Goal: Task Accomplishment & Management: Use online tool/utility

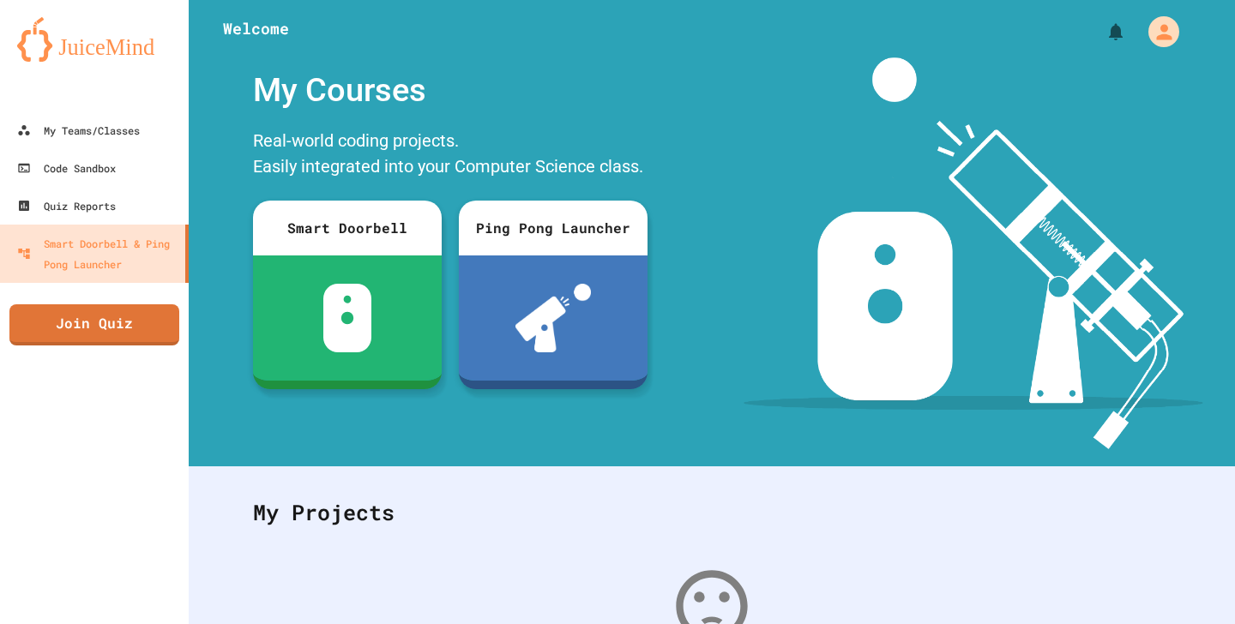
click at [249, 142] on div "Real-world coding projects. Easily integrated into your Computer Science class." at bounding box center [450, 155] width 412 height 64
click at [1156, 22] on icon "My Account" at bounding box center [1164, 31] width 27 height 27
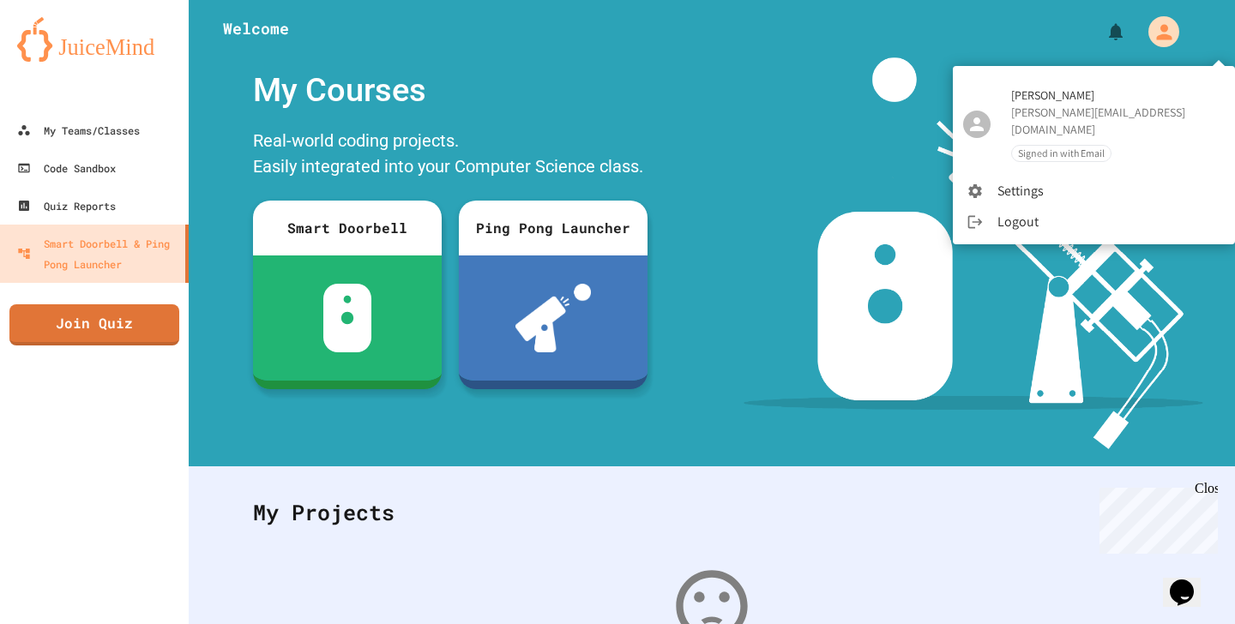
click at [1156, 22] on div at bounding box center [617, 312] width 1235 height 624
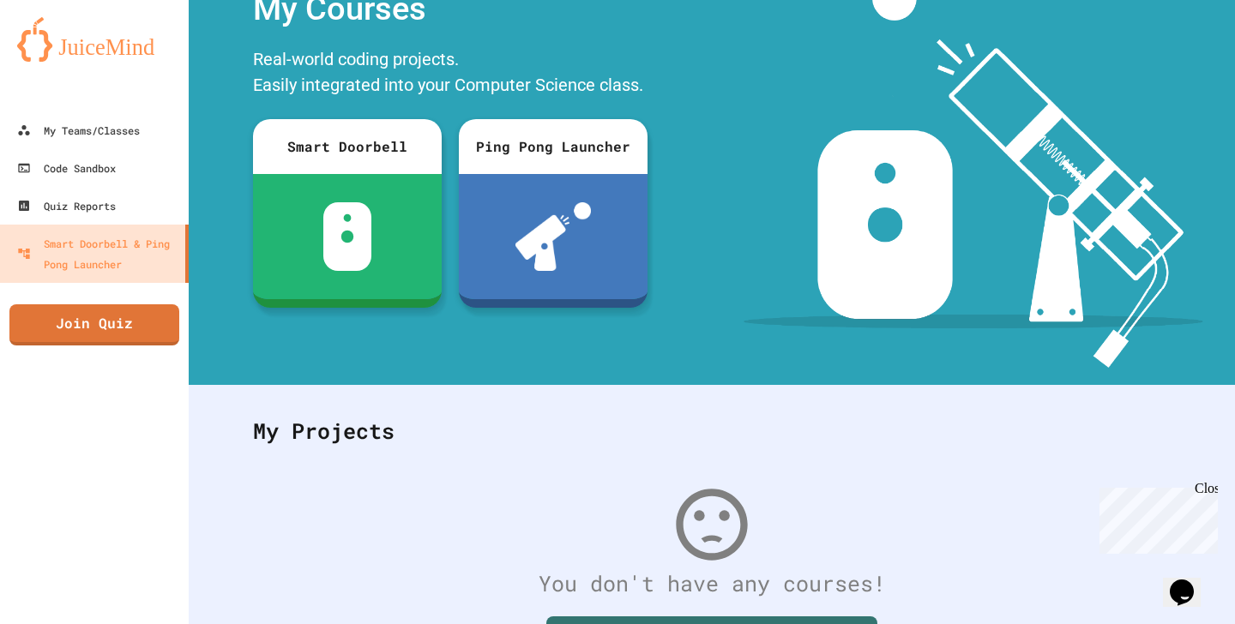
scroll to position [69, 0]
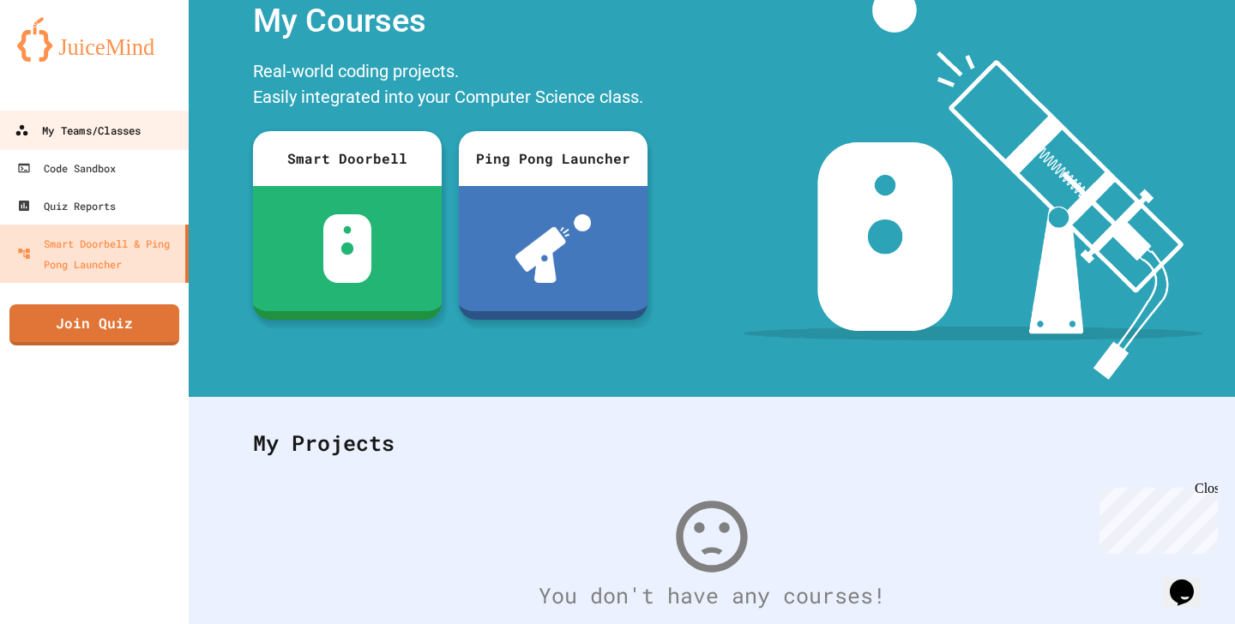
click at [98, 132] on div "My Teams/Classes" at bounding box center [78, 130] width 126 height 21
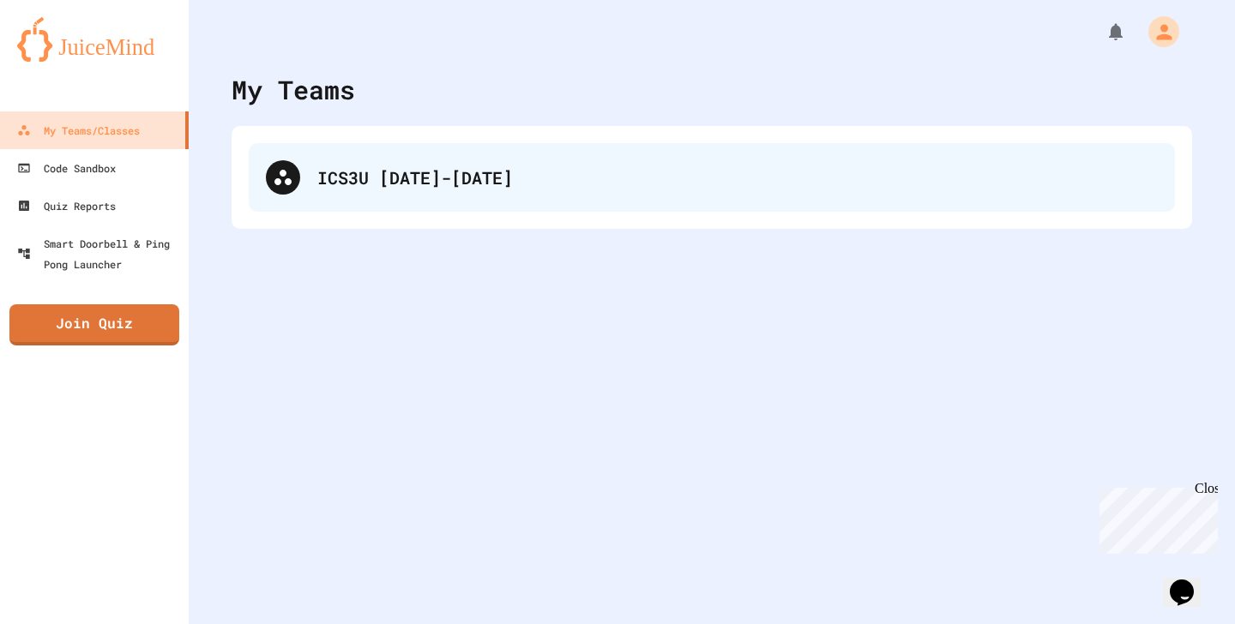
click at [499, 165] on div "ICS3U [DATE]-[DATE]" at bounding box center [737, 178] width 840 height 26
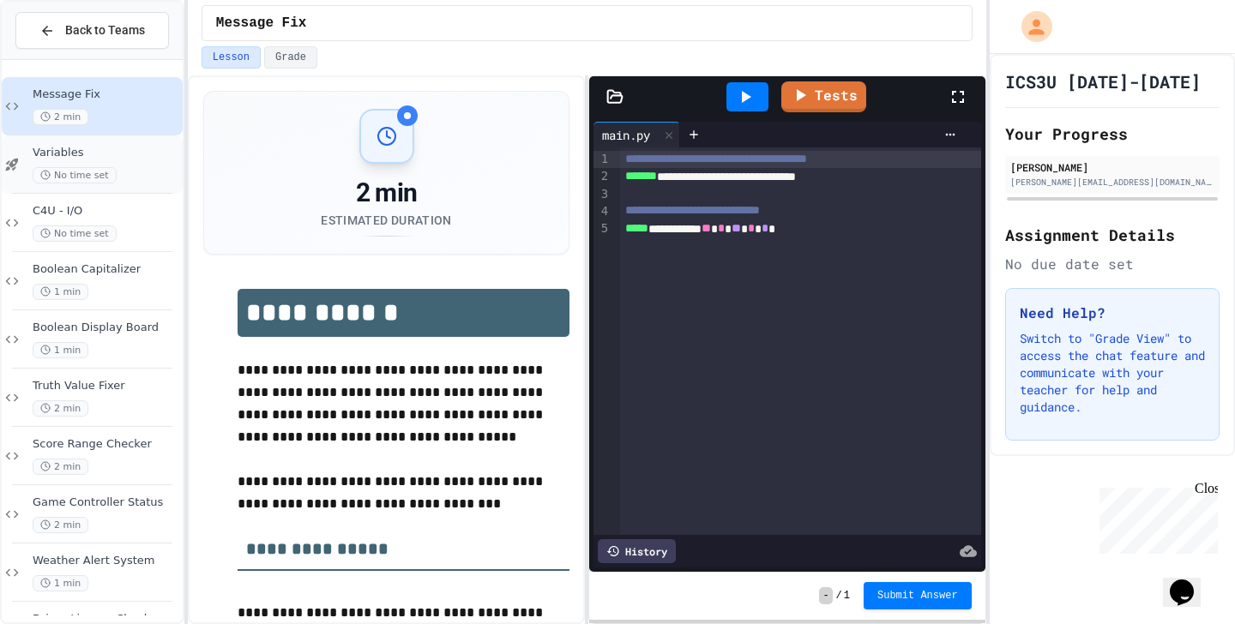
click at [121, 154] on span "Variables" at bounding box center [106, 153] width 147 height 15
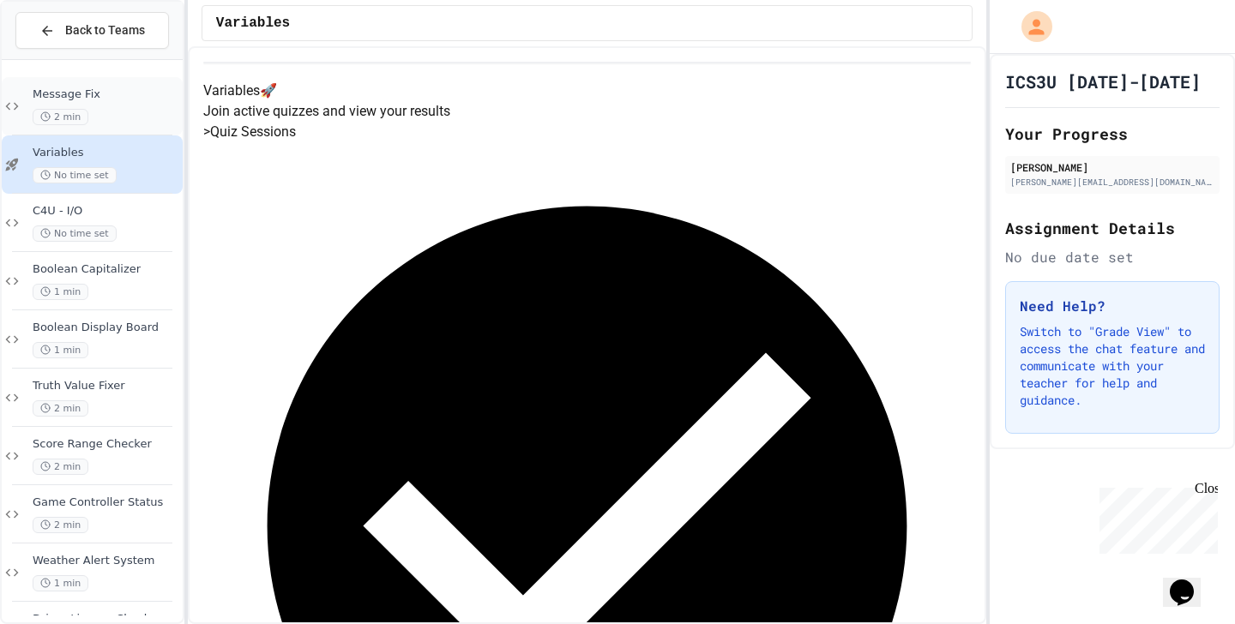
click at [130, 113] on div "2 min" at bounding box center [106, 117] width 147 height 16
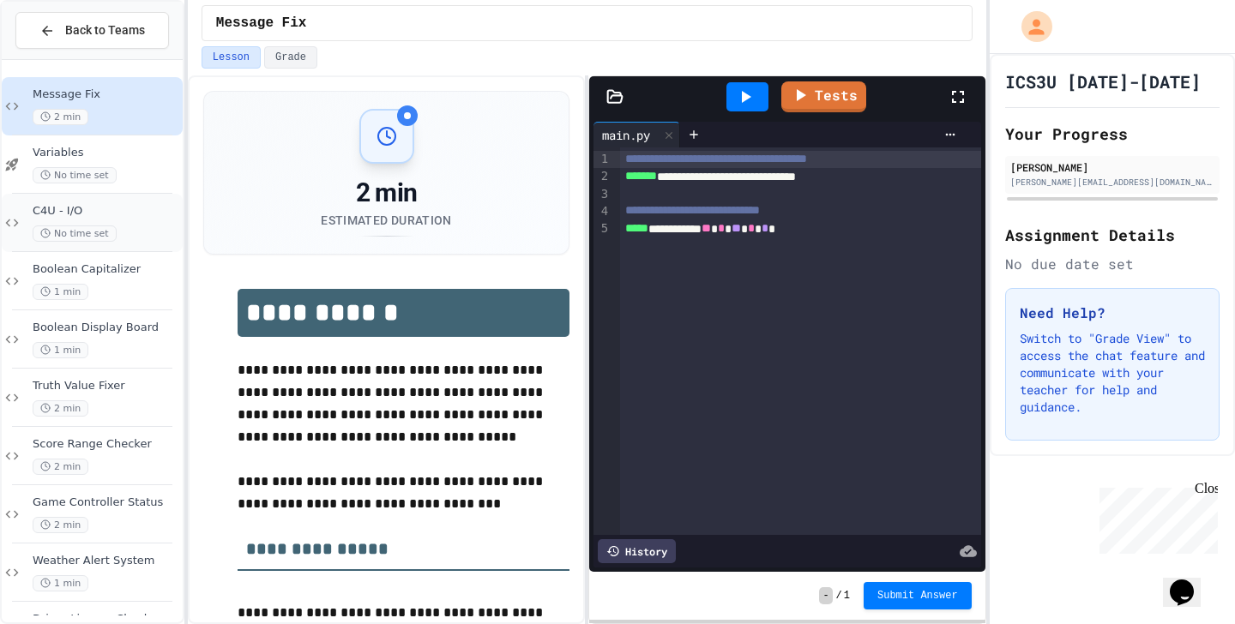
click at [132, 209] on span "C4U - I/O" at bounding box center [106, 211] width 147 height 15
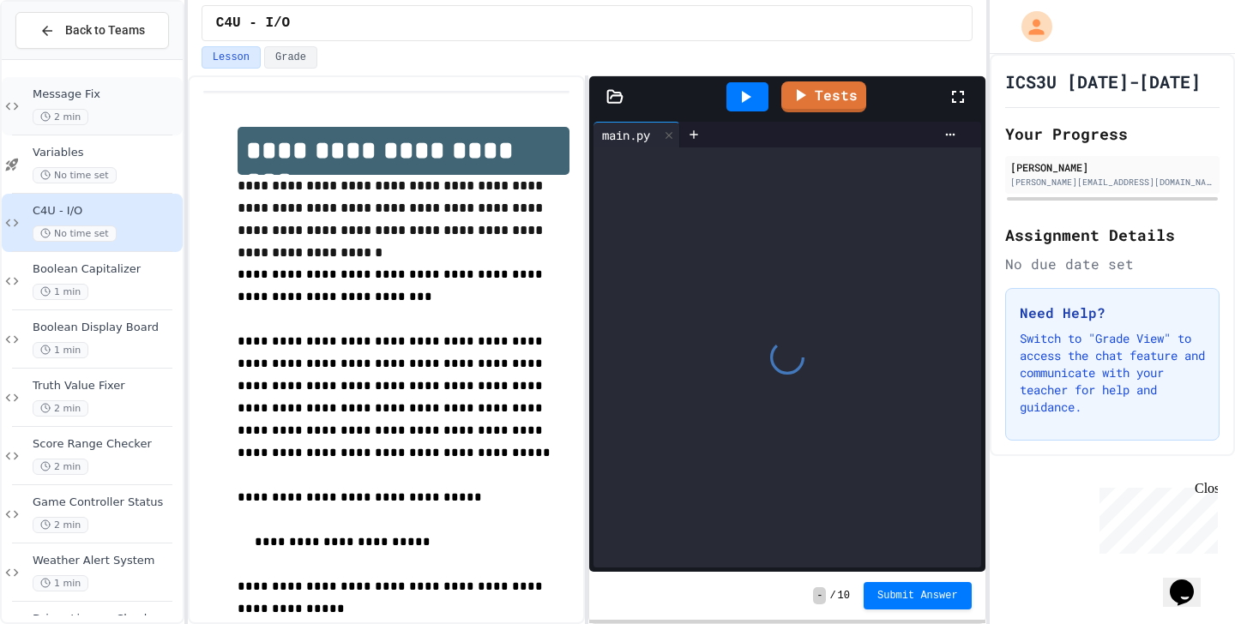
click at [138, 110] on div "2 min" at bounding box center [106, 117] width 147 height 16
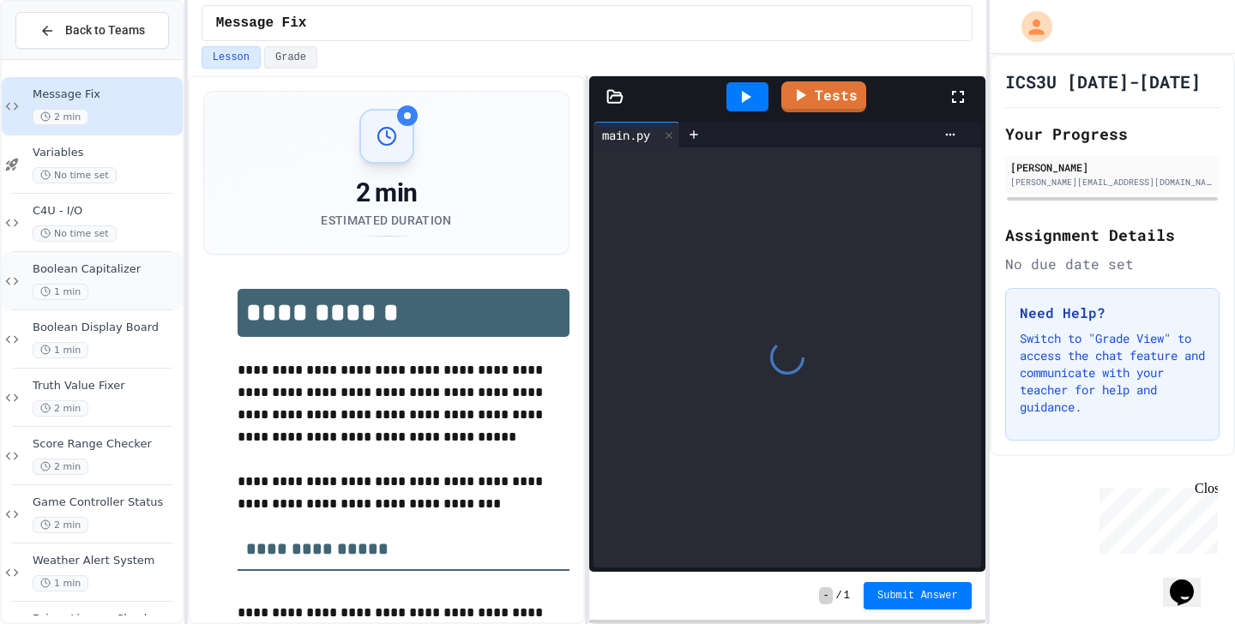
click at [125, 272] on span "Boolean Capitalizer" at bounding box center [106, 269] width 147 height 15
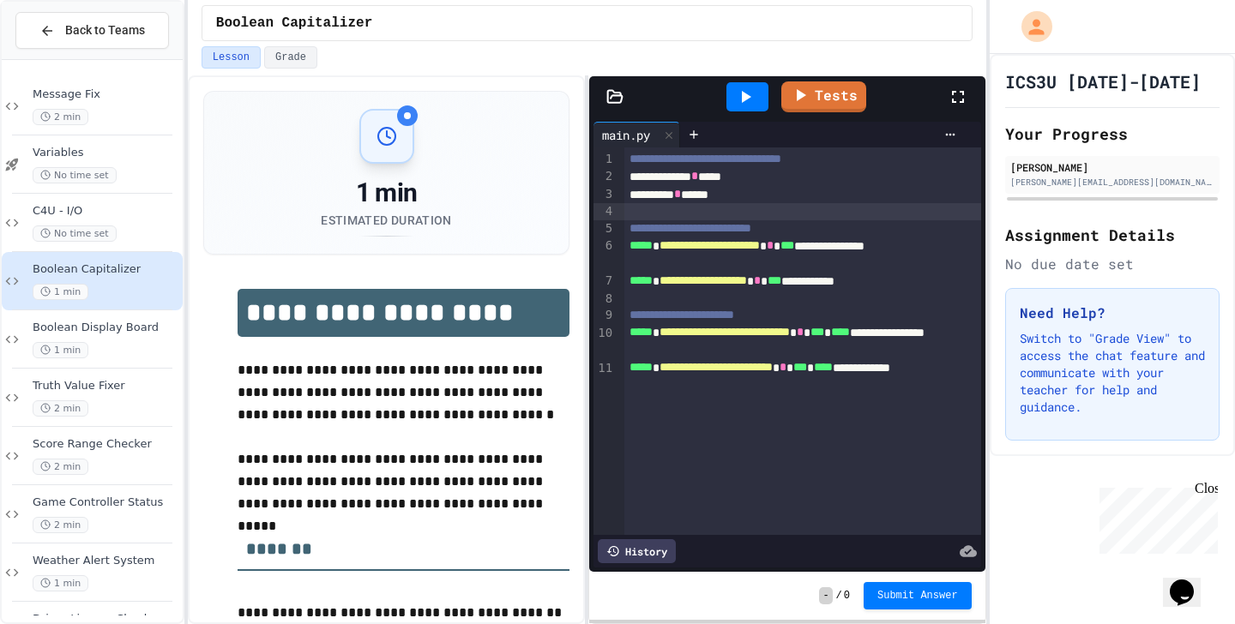
click at [654, 205] on div at bounding box center [802, 211] width 357 height 17
click at [15, 165] on icon at bounding box center [12, 165] width 13 height 13
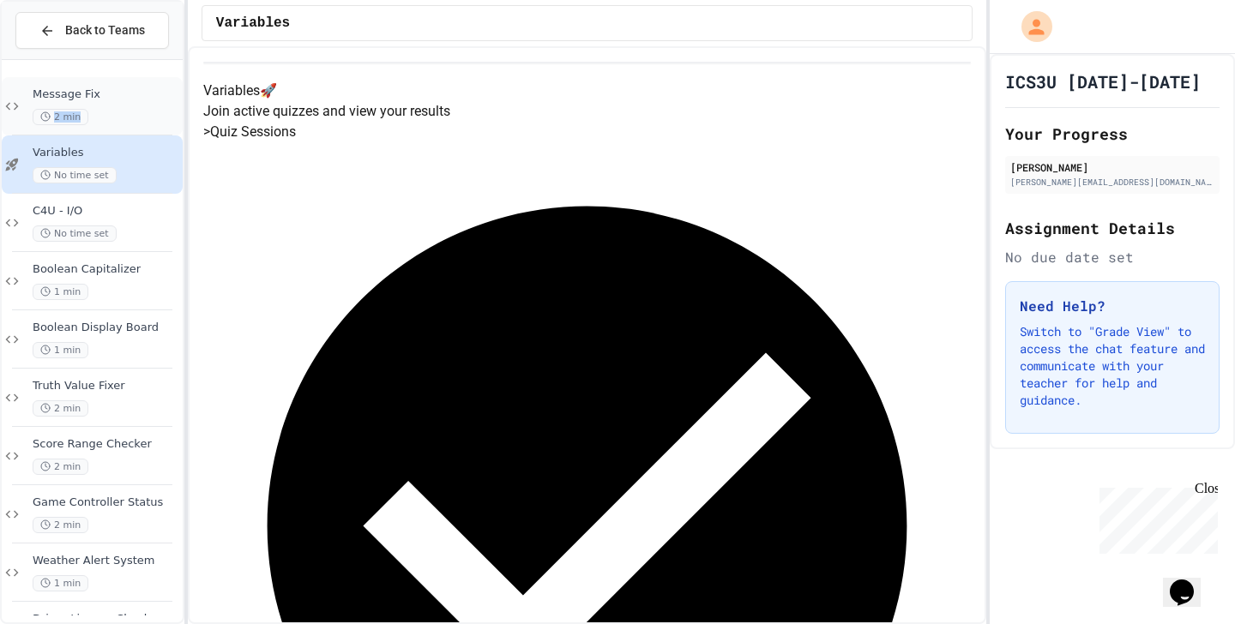
drag, startPoint x: 143, startPoint y: 109, endPoint x: 146, endPoint y: 133, distance: 24.1
click at [146, 133] on div "Message Fix 2 min" at bounding box center [92, 106] width 181 height 58
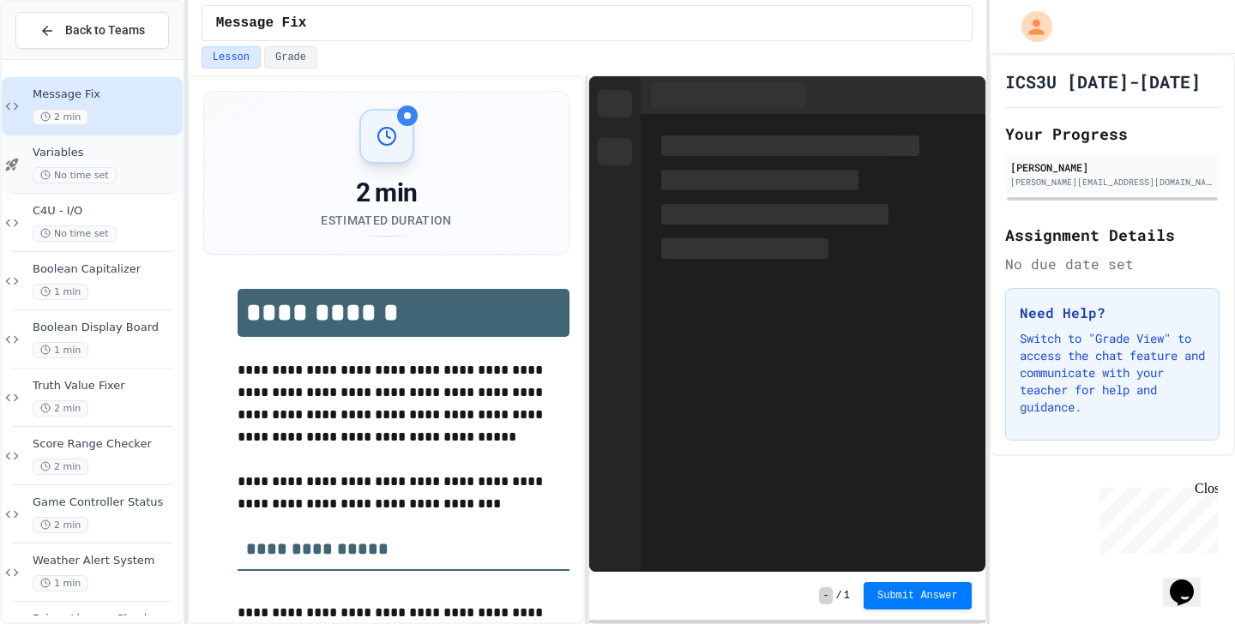
click at [147, 157] on span "Variables" at bounding box center [106, 153] width 147 height 15
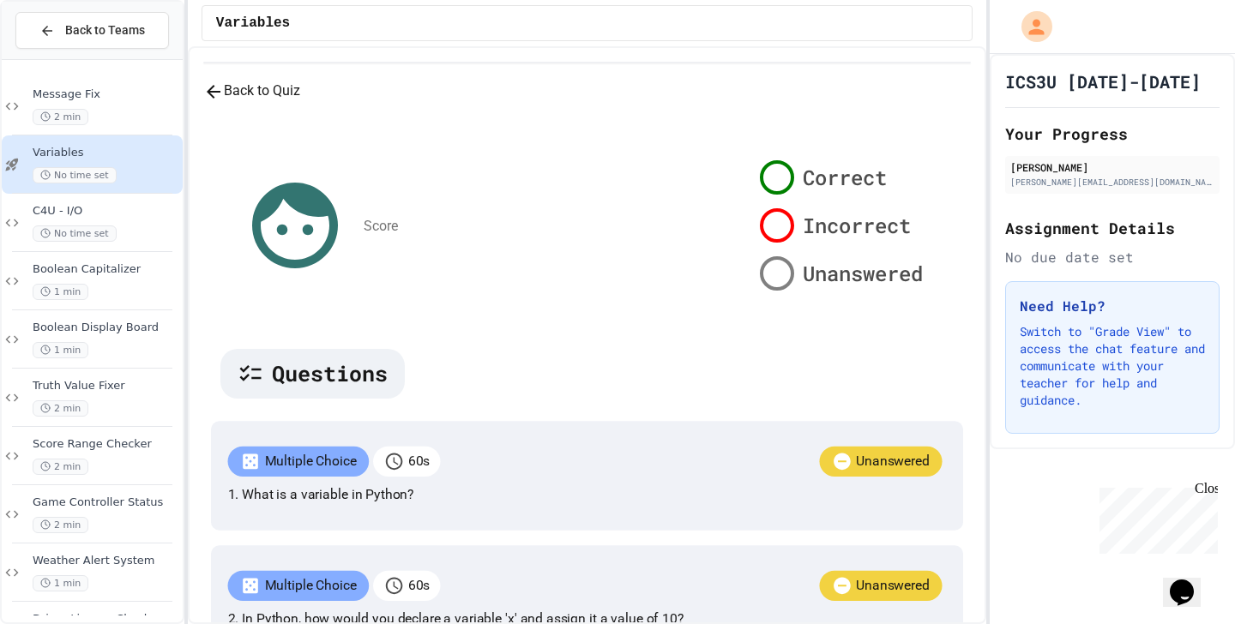
click at [300, 102] on button "Back to Quiz" at bounding box center [251, 91] width 97 height 21
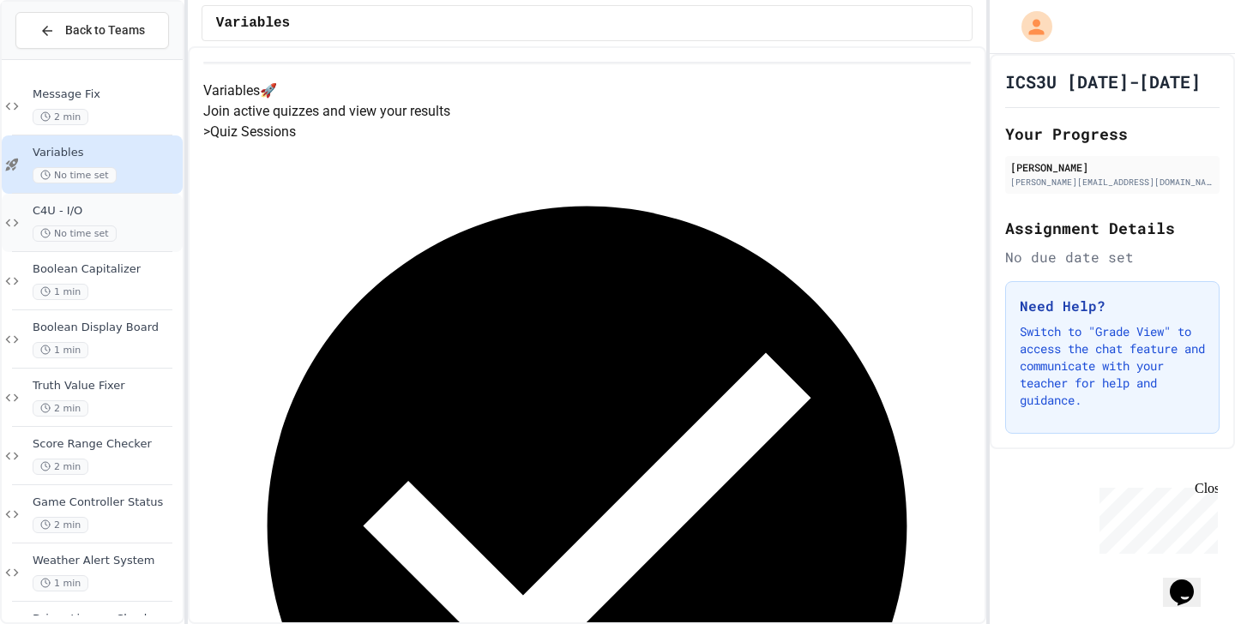
click at [126, 209] on span "C4U - I/O" at bounding box center [106, 211] width 147 height 15
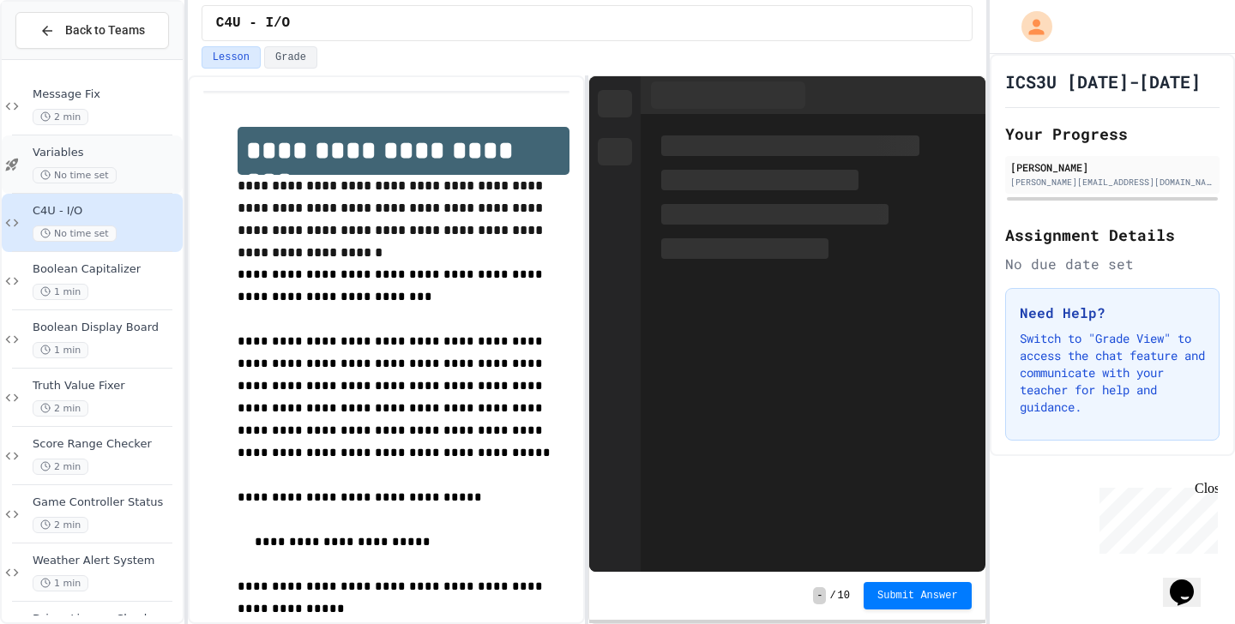
click at [134, 137] on div "Variables No time set" at bounding box center [92, 164] width 181 height 58
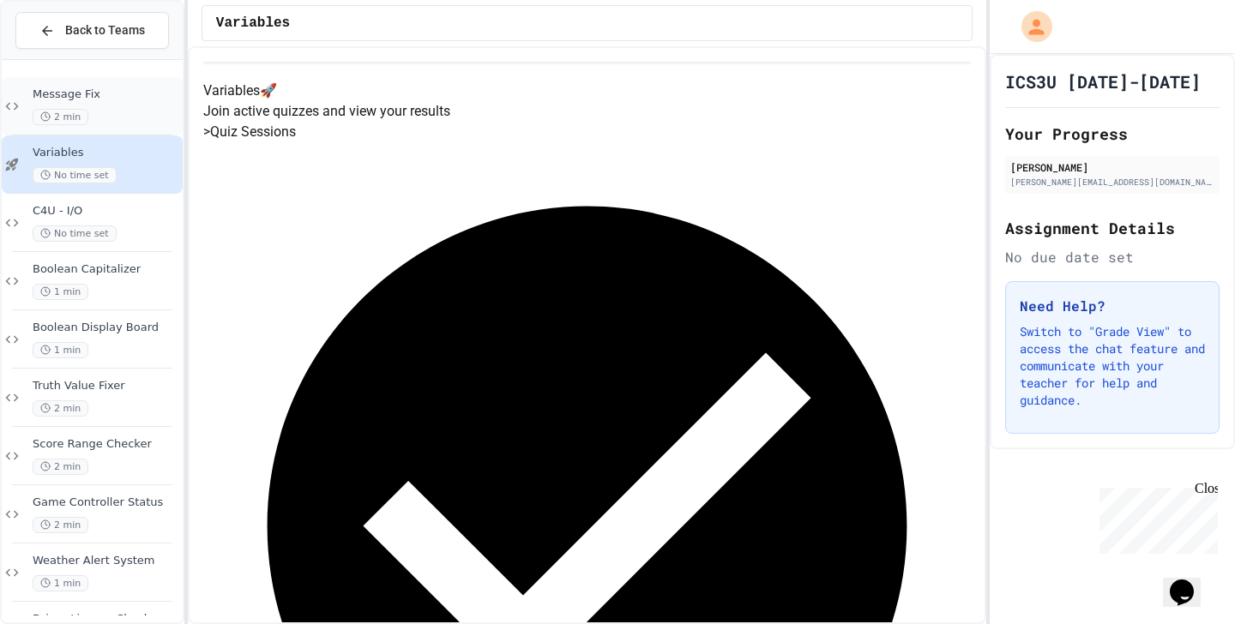
click at [123, 122] on div "2 min" at bounding box center [106, 117] width 147 height 16
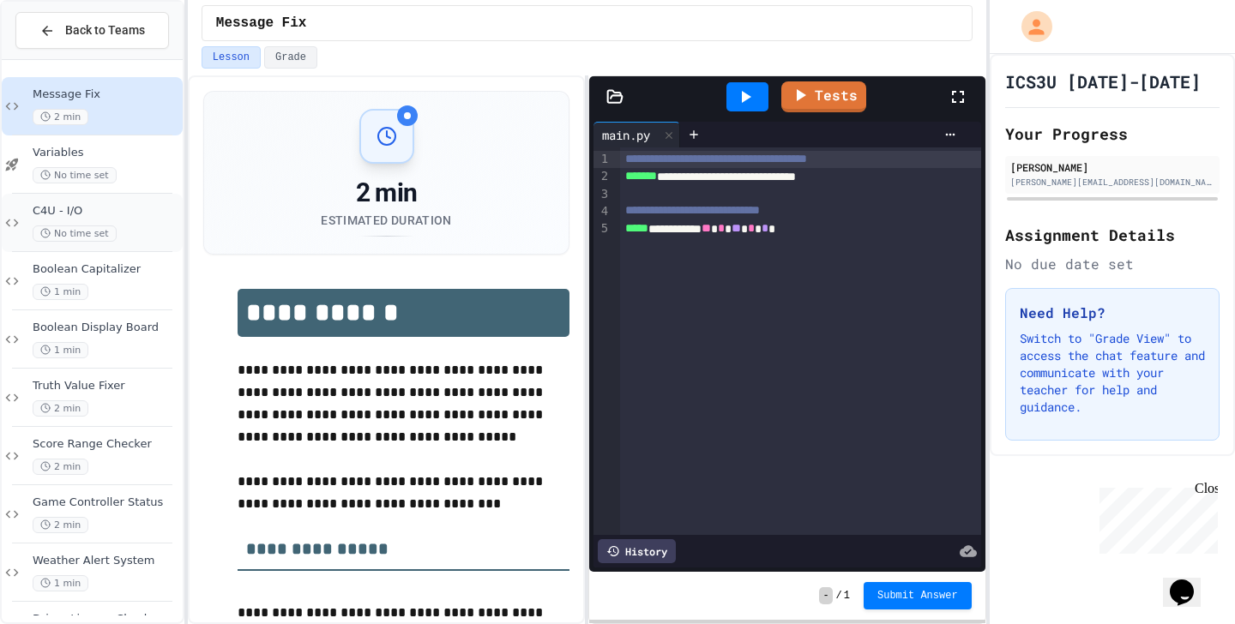
scroll to position [171, 0]
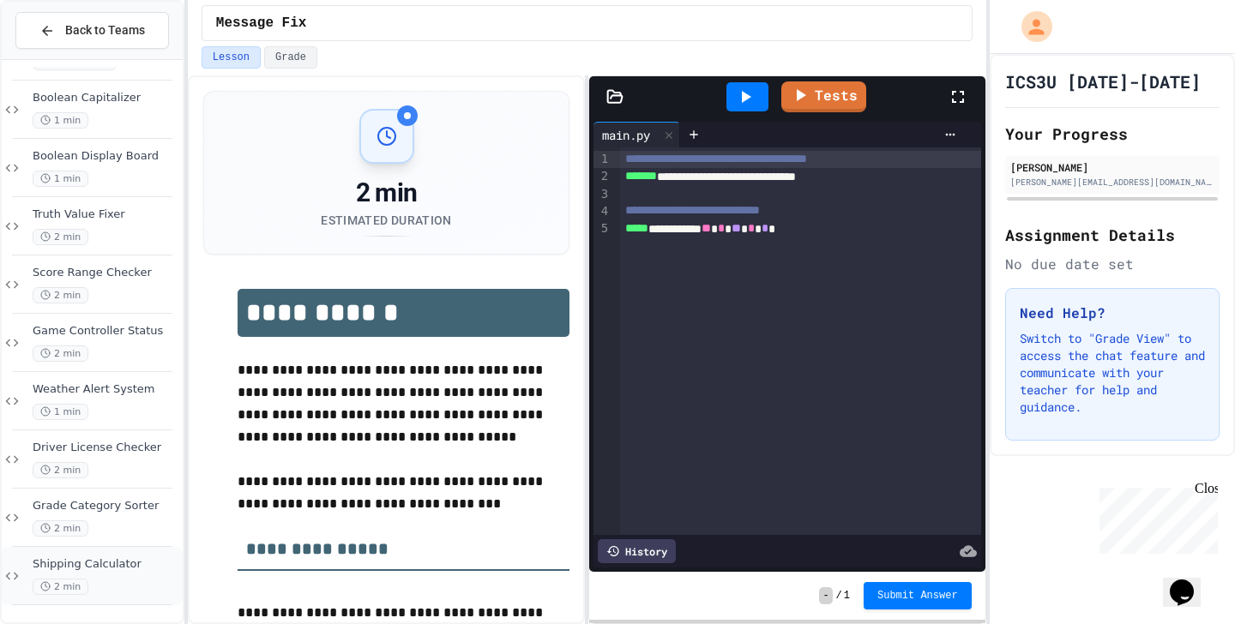
click at [113, 567] on span "Shipping Calculator" at bounding box center [106, 564] width 147 height 15
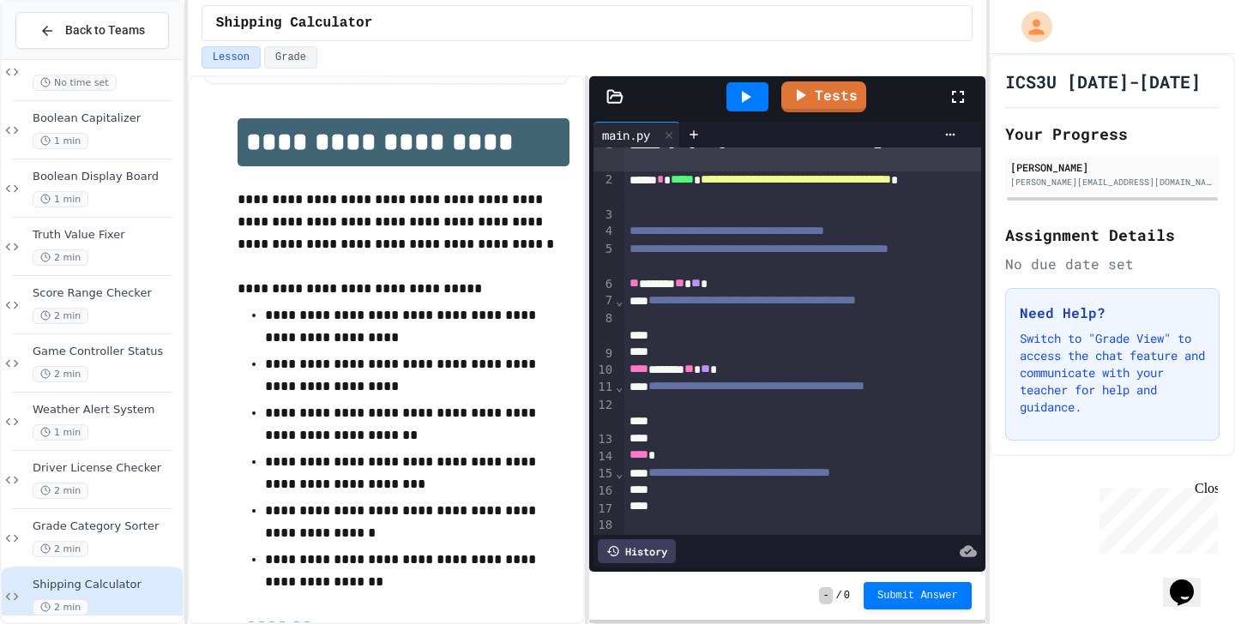
scroll to position [17, 0]
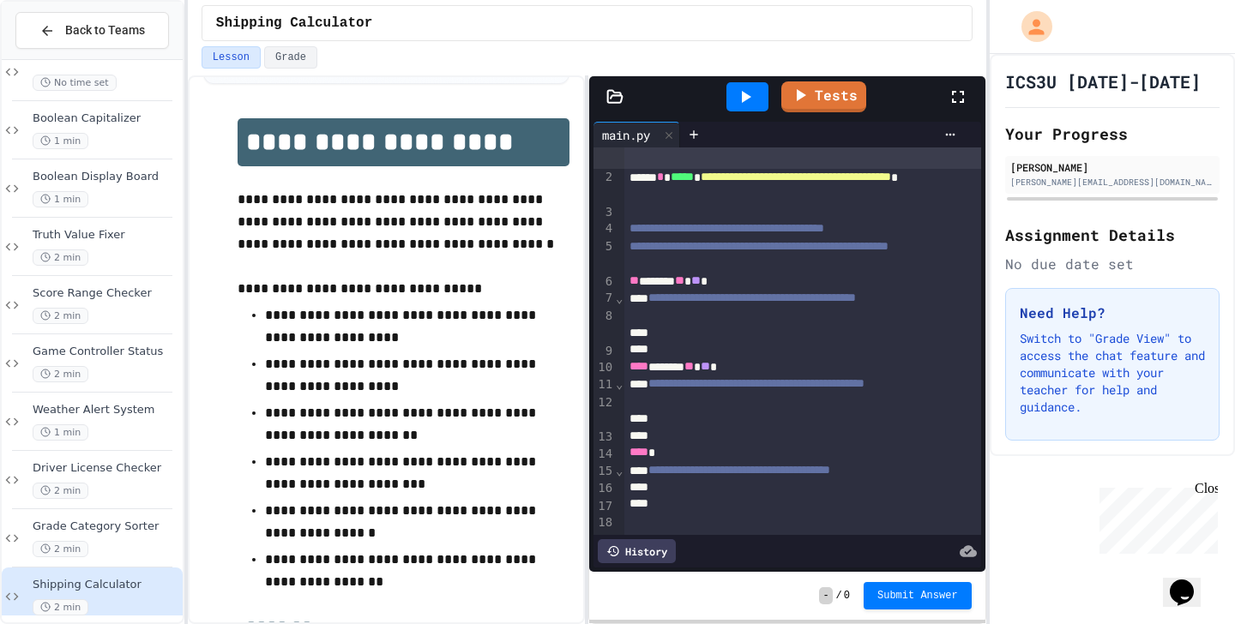
click at [757, 90] on div at bounding box center [747, 96] width 42 height 29
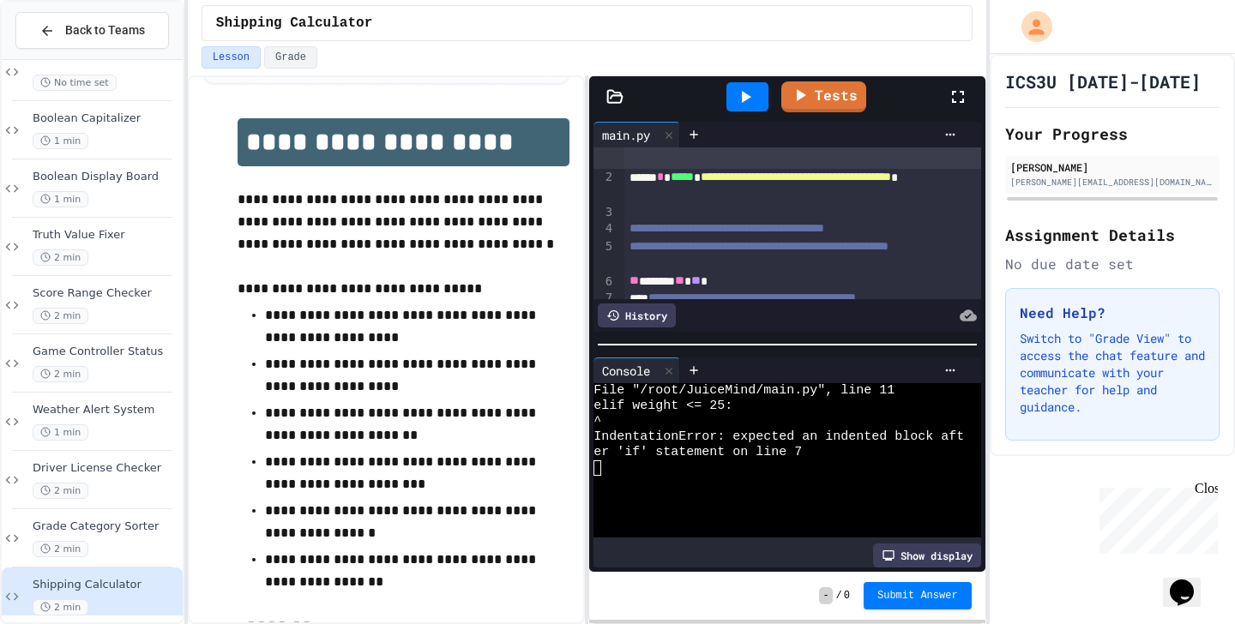
click at [732, 105] on div at bounding box center [747, 96] width 42 height 29
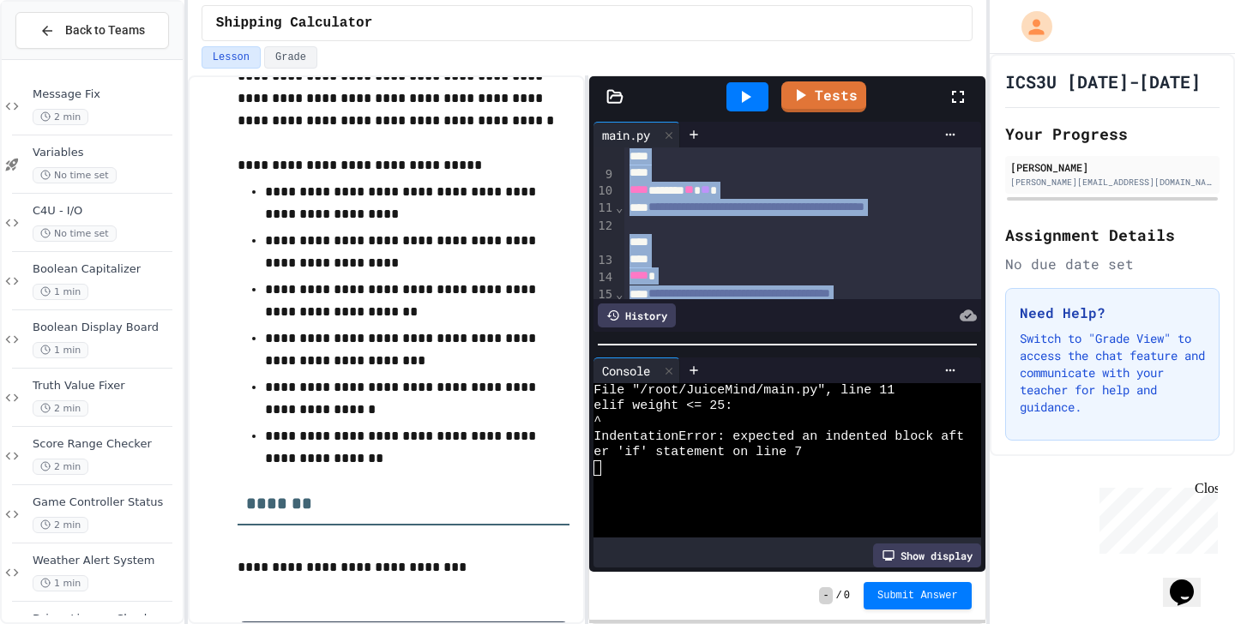
scroll to position [253, 0]
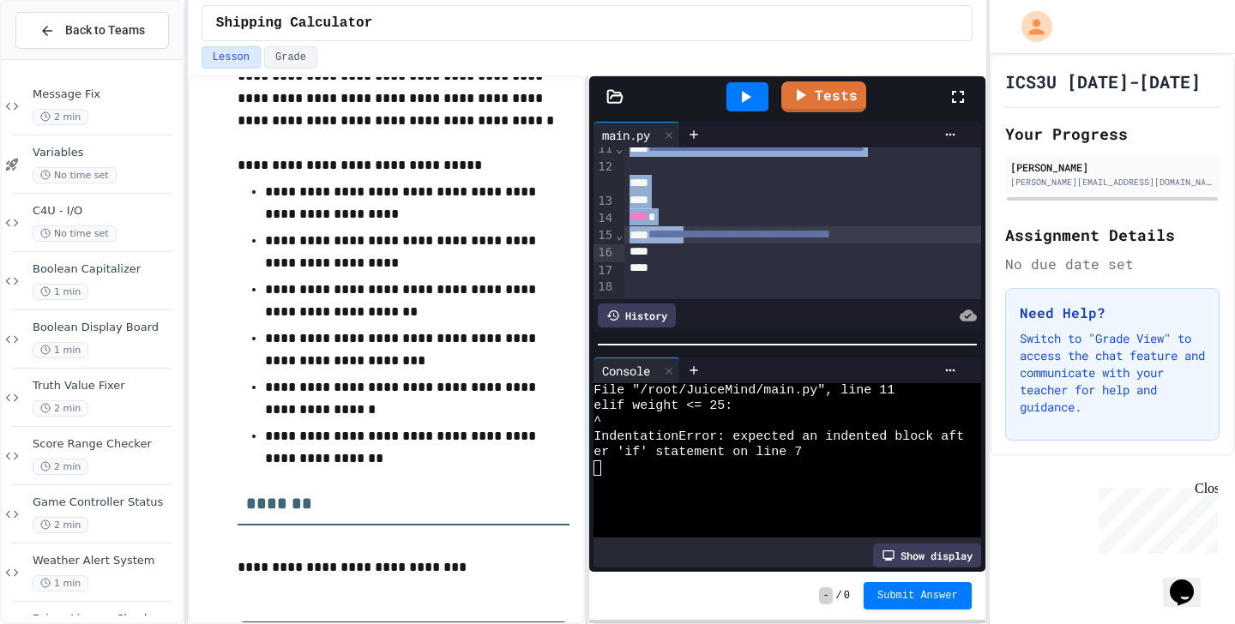
drag, startPoint x: 631, startPoint y: 160, endPoint x: 711, endPoint y: 255, distance: 123.5
click at [712, 255] on div "**********" at bounding box center [802, 88] width 357 height 386
click at [708, 240] on span "**********" at bounding box center [739, 234] width 182 height 12
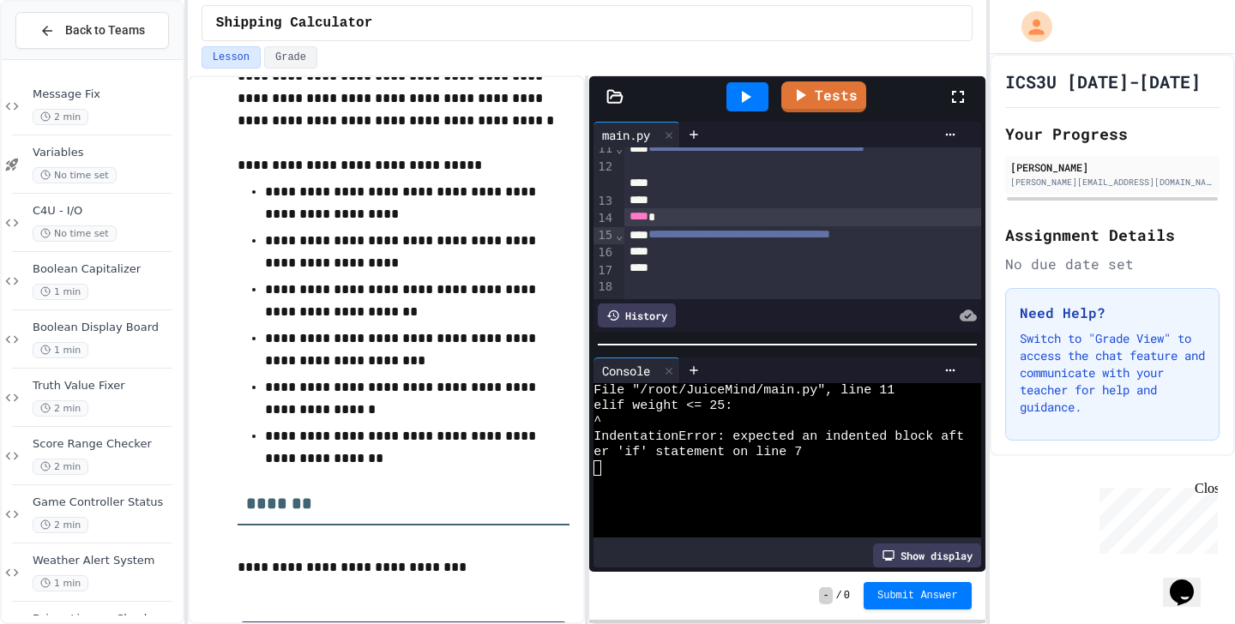
click at [688, 225] on div "**** *" at bounding box center [802, 216] width 357 height 17
click at [830, 240] on span "**********" at bounding box center [739, 234] width 182 height 12
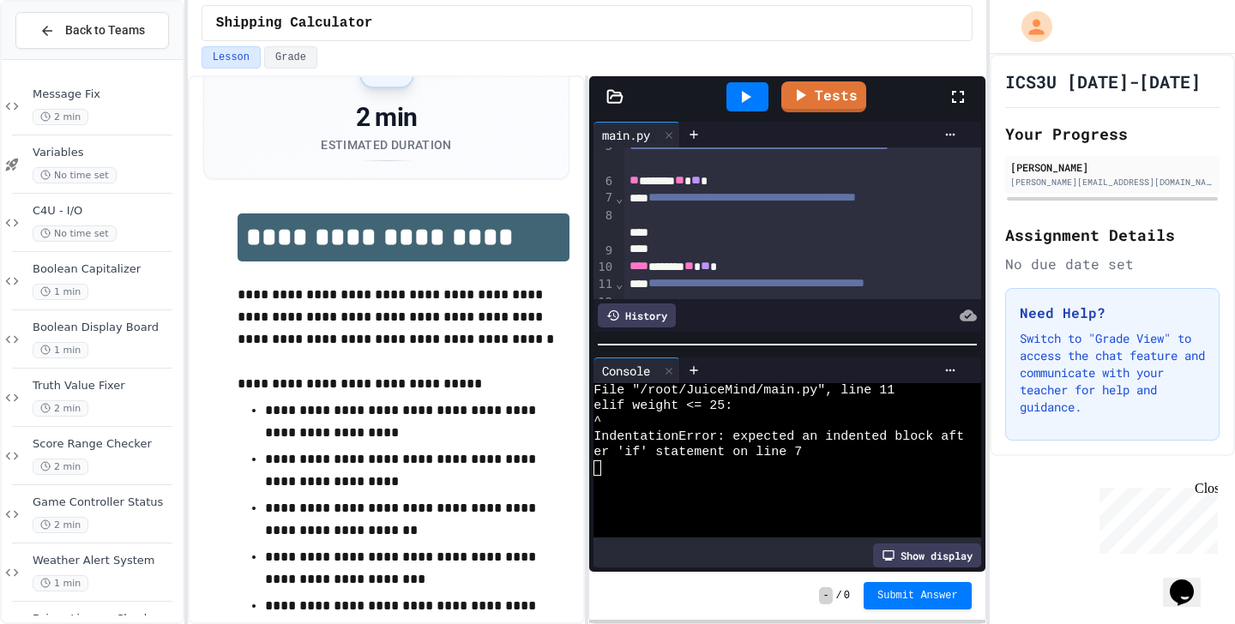
scroll to position [115, 0]
click at [693, 227] on div "**********" at bounding box center [802, 209] width 357 height 35
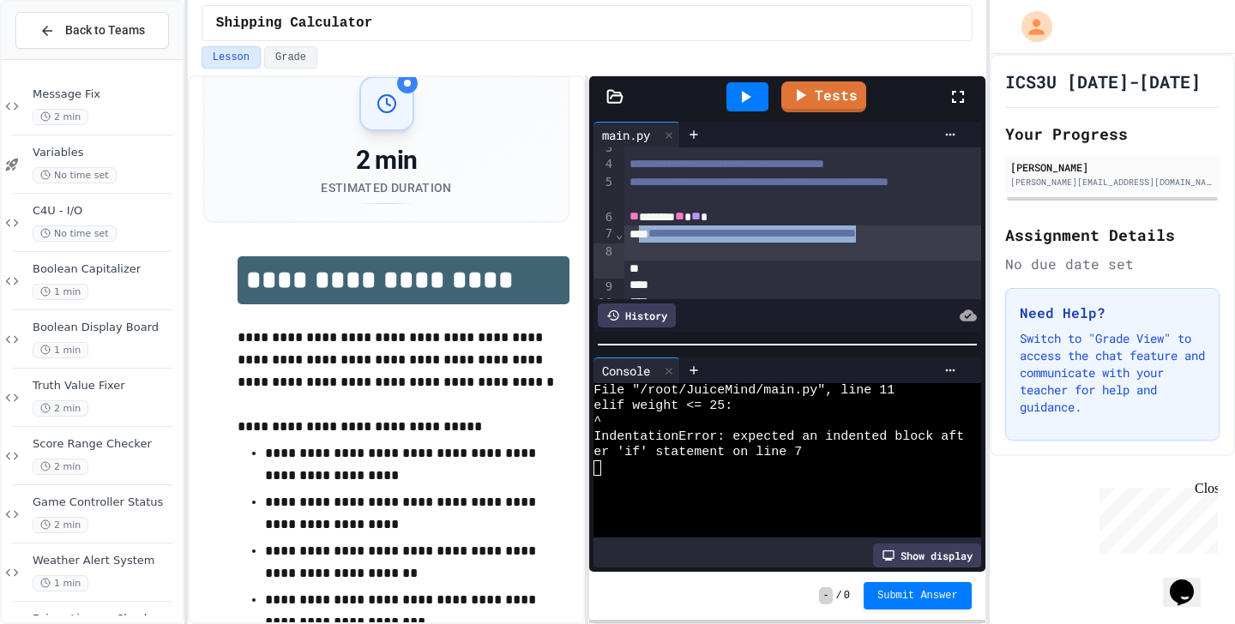
scroll to position [81, 0]
drag, startPoint x: 690, startPoint y: 267, endPoint x: 634, endPoint y: 248, distance: 59.9
click at [634, 248] on div "**********" at bounding box center [802, 242] width 357 height 35
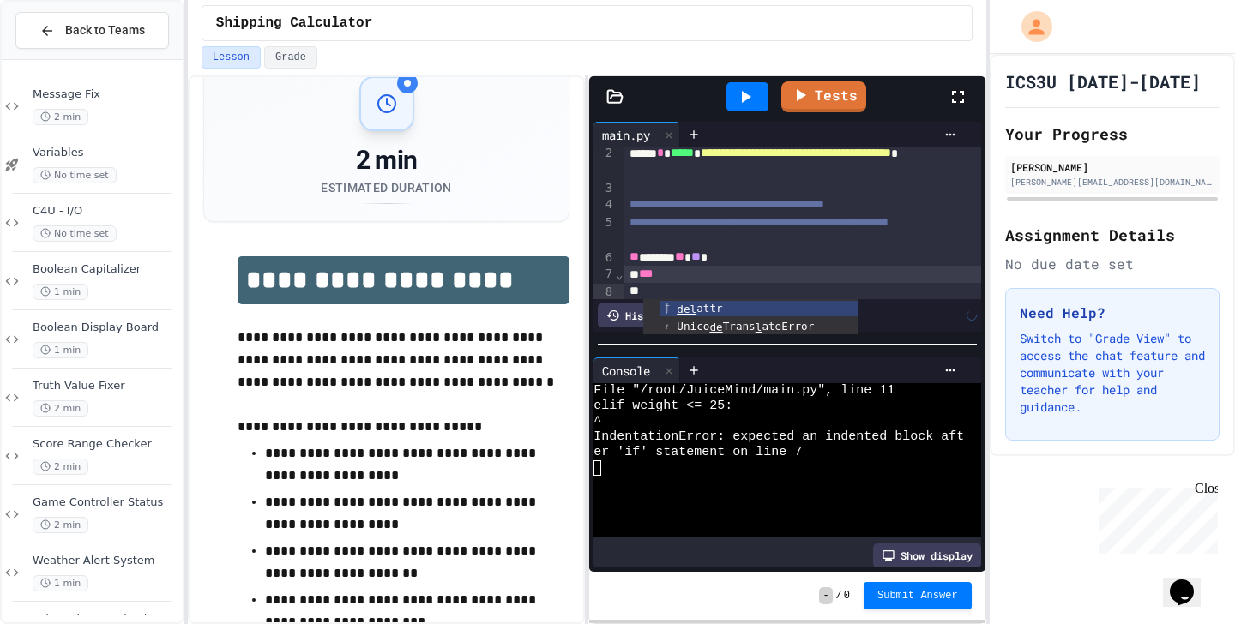
scroll to position [42, 0]
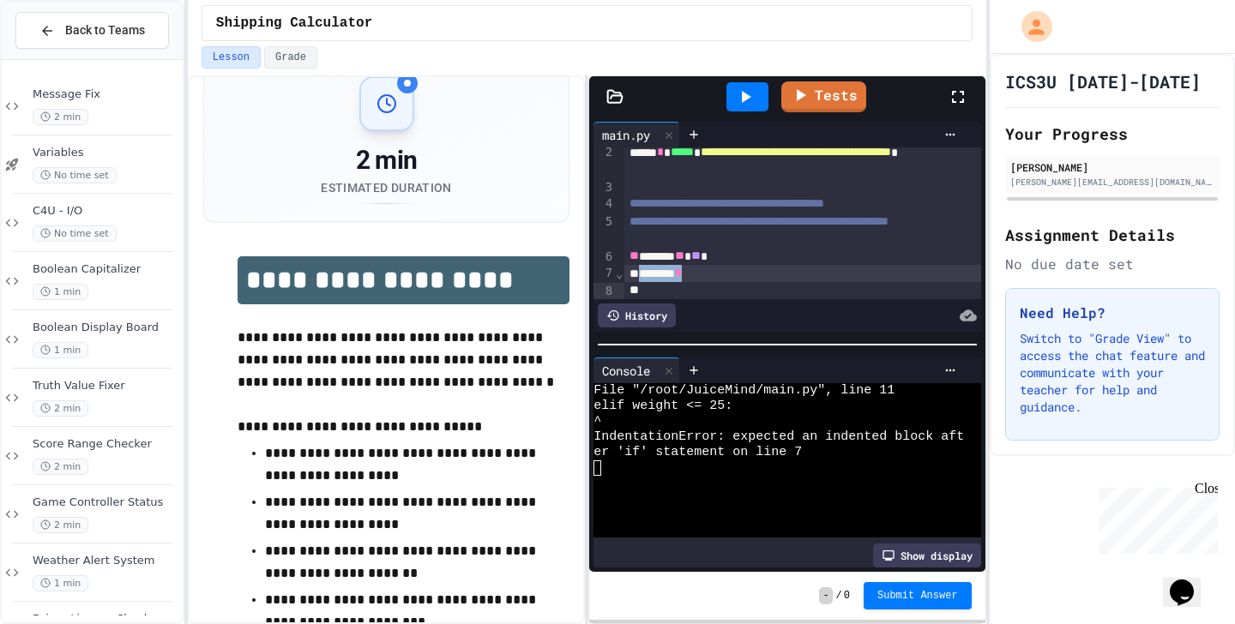
drag, startPoint x: 712, startPoint y: 290, endPoint x: 641, endPoint y: 290, distance: 70.3
click at [641, 282] on div "******** *" at bounding box center [802, 273] width 357 height 17
